Goal: Information Seeking & Learning: Learn about a topic

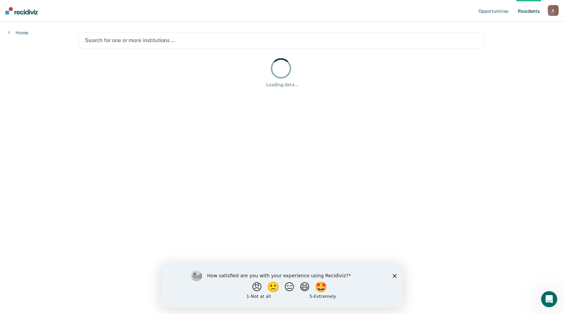
click at [138, 40] on div at bounding box center [282, 40] width 394 height 8
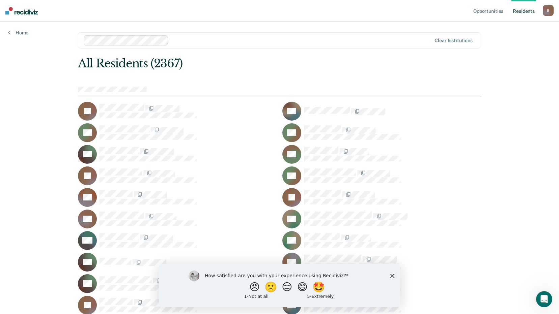
scroll to position [22050, 0]
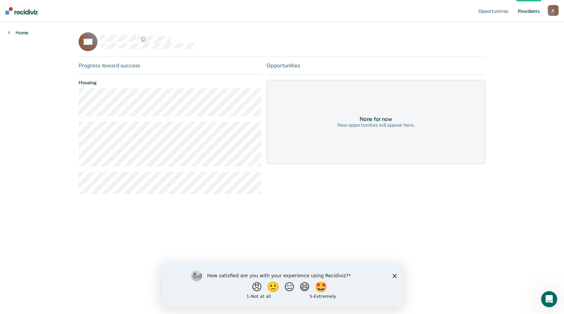
click at [15, 33] on link "Home" at bounding box center [18, 33] width 20 height 6
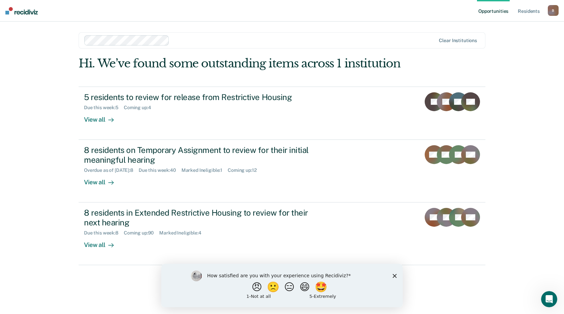
click at [23, 8] on img at bounding box center [21, 10] width 32 height 7
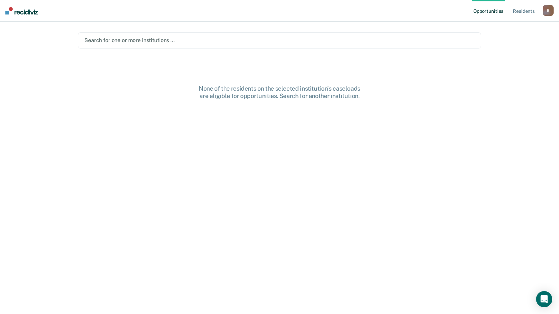
click at [158, 43] on div at bounding box center [279, 40] width 390 height 8
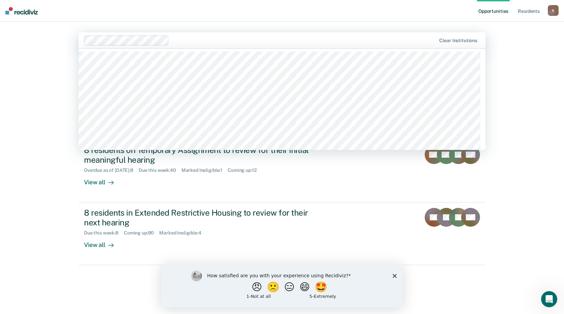
click at [29, 72] on div "Opportunities Resident s [PERSON_NAME][EMAIL_ADDRESS][PERSON_NAME][DOMAIN_NAME]…" at bounding box center [282, 157] width 564 height 314
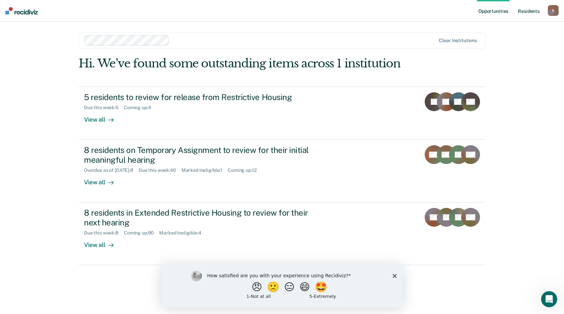
click at [532, 12] on link "Resident s" at bounding box center [528, 11] width 25 height 22
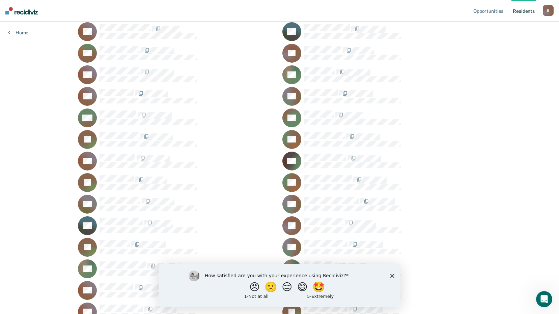
scroll to position [21532, 0]
